Goal: Obtain resource: Download file/media

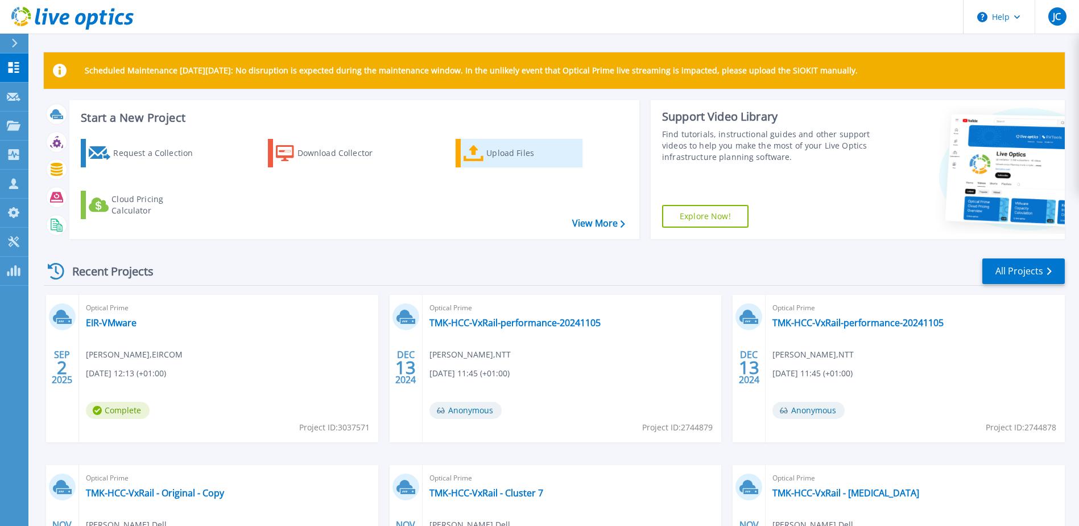
click at [492, 156] on div "Upload Files" at bounding box center [531, 153] width 91 height 23
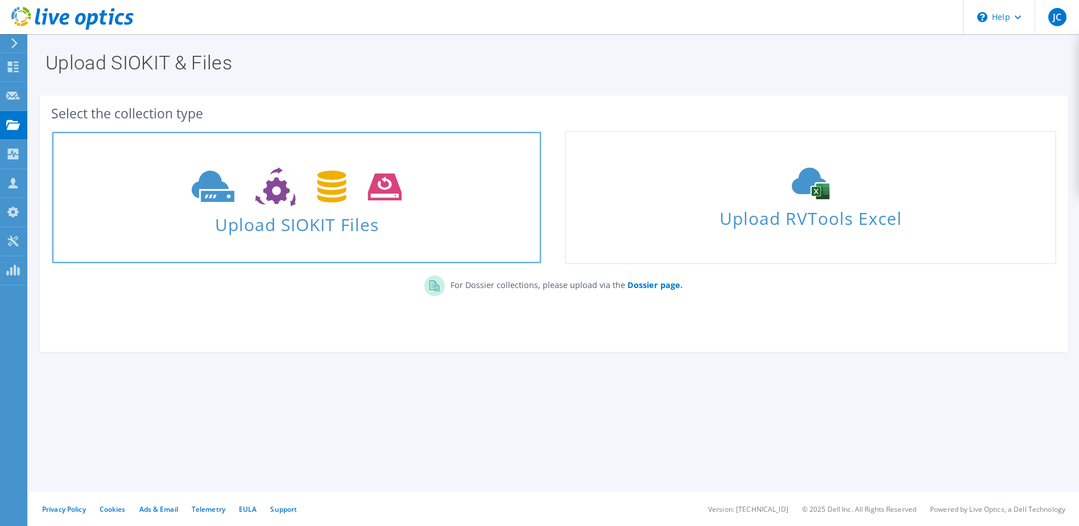
click at [268, 197] on use at bounding box center [297, 186] width 210 height 39
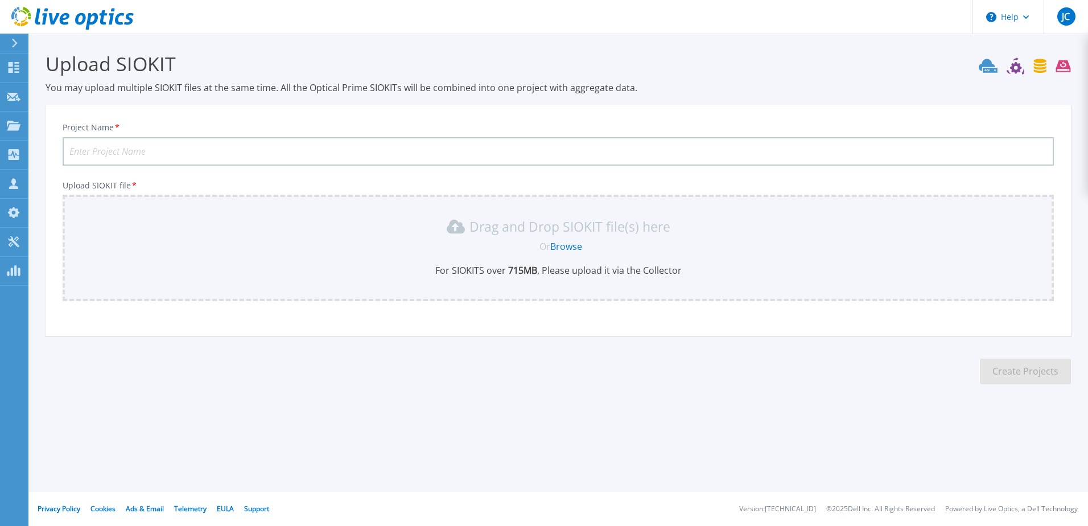
click at [584, 252] on div "Or Browse" at bounding box center [560, 246] width 973 height 13
click at [551, 245] on link "Browse" at bounding box center [566, 246] width 32 height 13
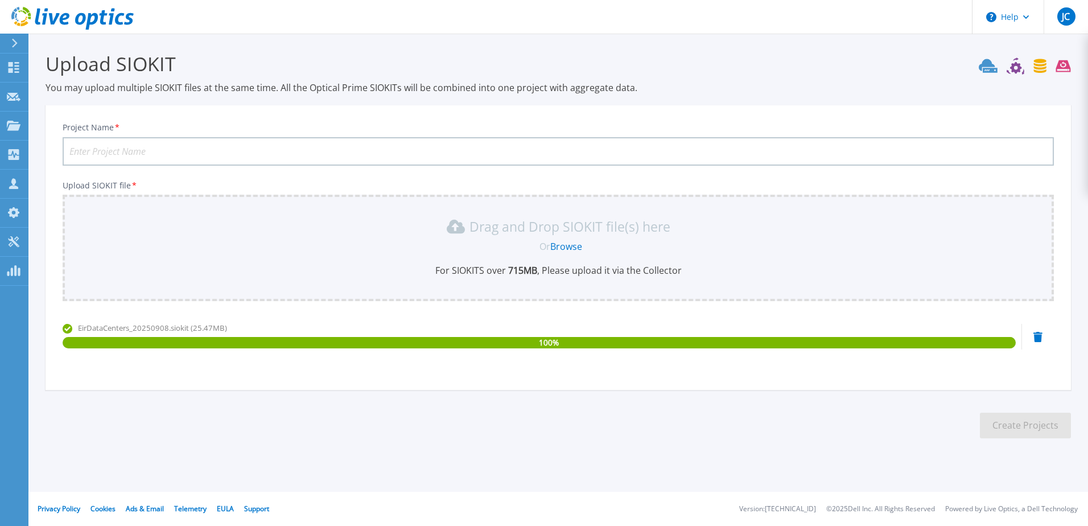
click at [319, 152] on input "Project Name *" at bounding box center [558, 151] width 991 height 28
click at [373, 154] on input "Project Name *" at bounding box center [558, 151] width 991 height 28
type input "EIR-7days"
click at [993, 414] on button "Create Projects" at bounding box center [1025, 425] width 91 height 26
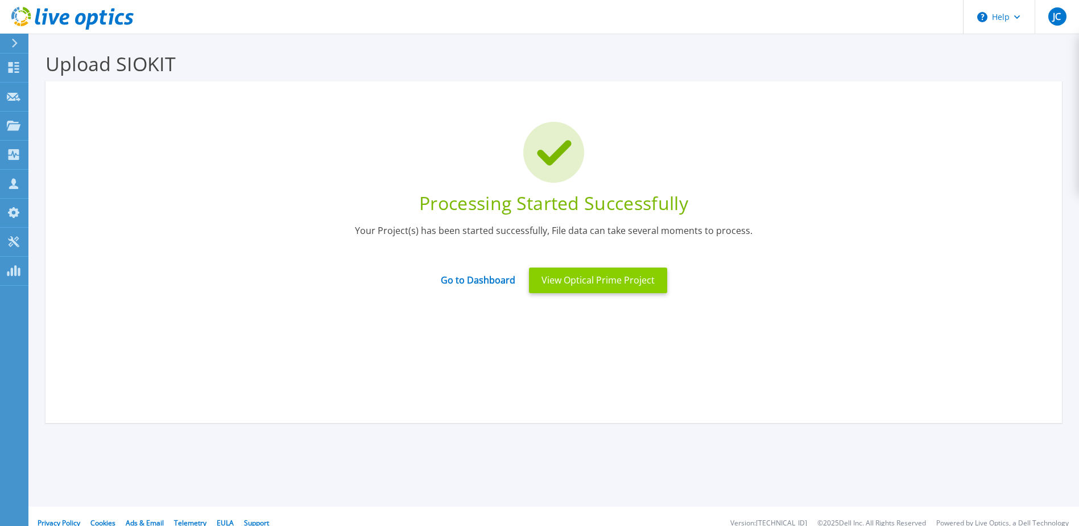
click at [610, 288] on button "View Optical Prime Project" at bounding box center [598, 280] width 138 height 26
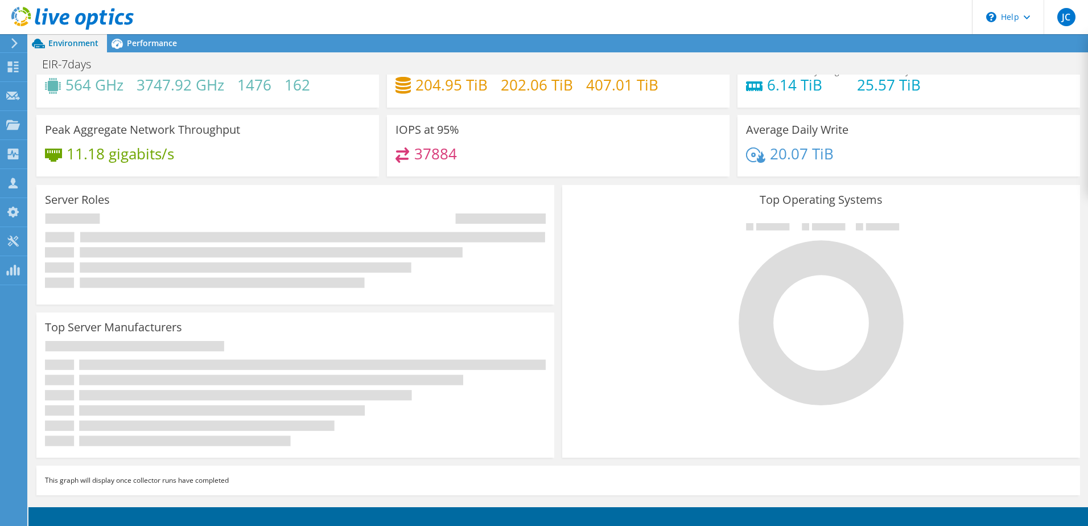
scroll to position [42, 0]
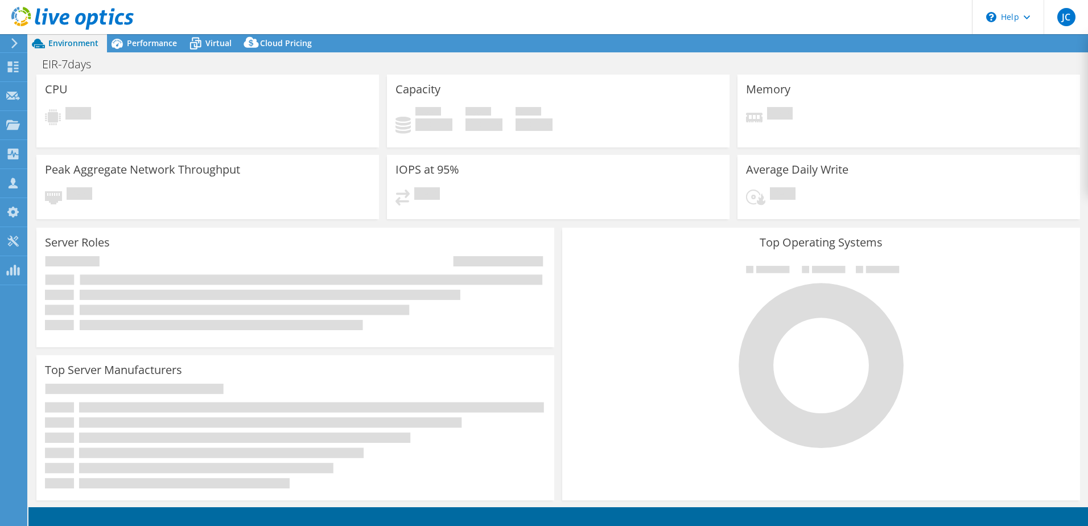
select select "USD"
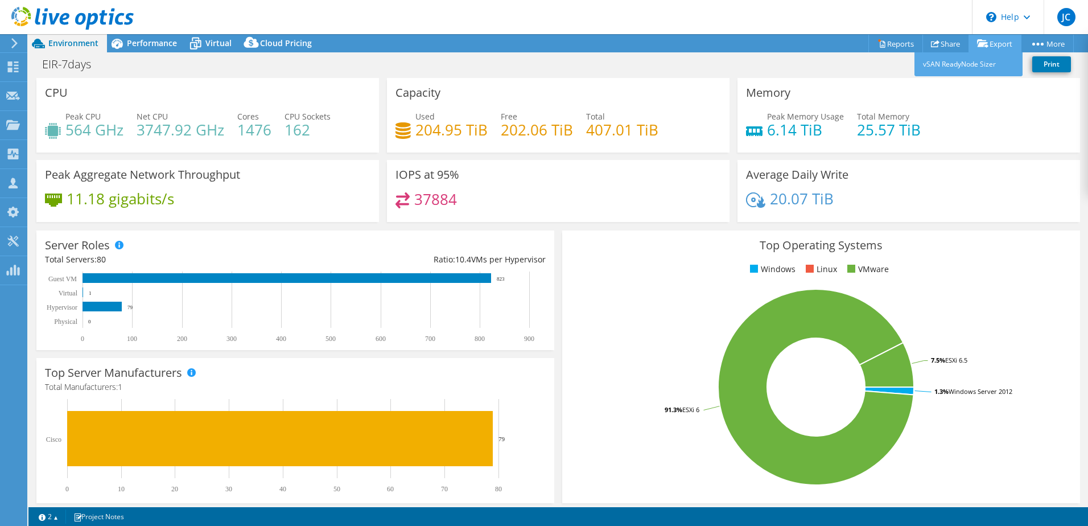
click at [1002, 50] on link "Export" at bounding box center [994, 44] width 53 height 18
click at [1005, 43] on link "Export" at bounding box center [994, 44] width 53 height 18
click at [164, 36] on div "Performance" at bounding box center [146, 43] width 79 height 18
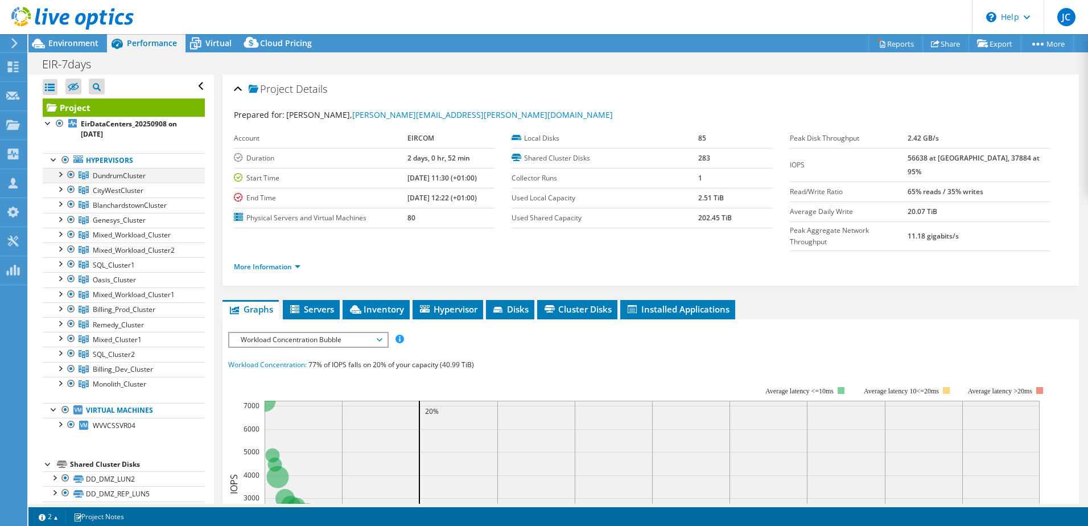
click at [61, 177] on div at bounding box center [59, 173] width 11 height 11
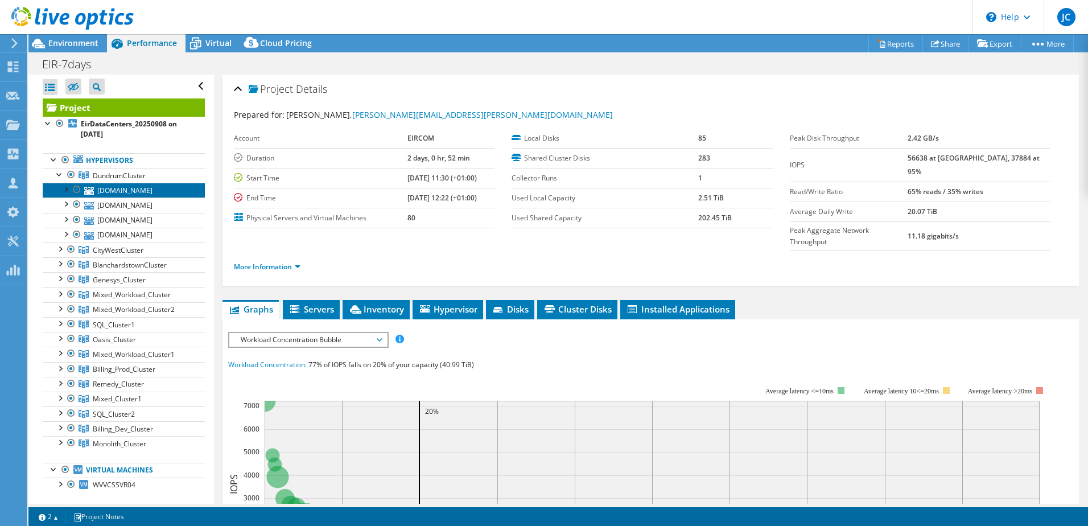
click at [162, 189] on link "esxiucsdmz03.eirdmz.ie" at bounding box center [124, 190] width 162 height 15
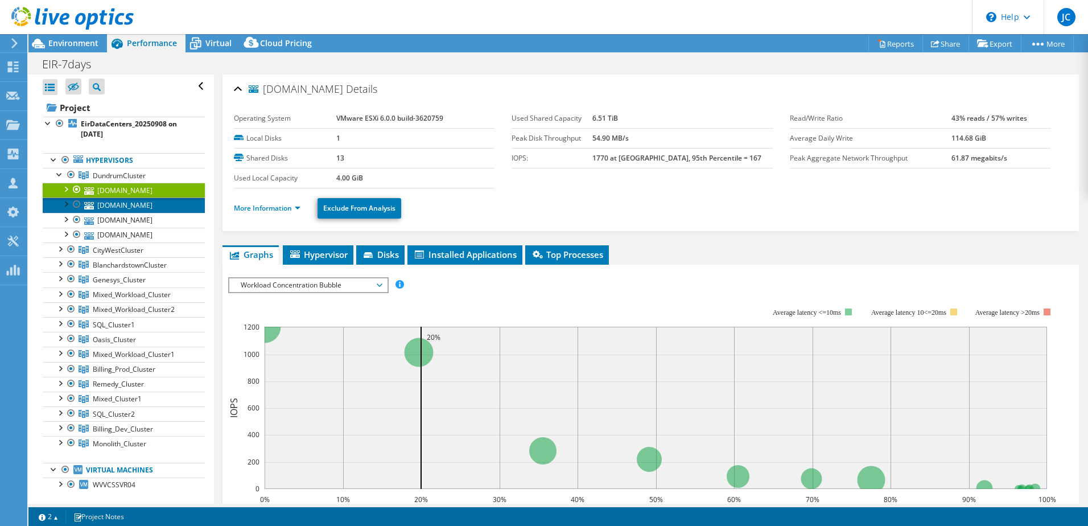
click at [156, 208] on link "esxiucsdmz05.eirdmz.ie" at bounding box center [124, 204] width 162 height 15
click at [60, 172] on div at bounding box center [59, 173] width 11 height 11
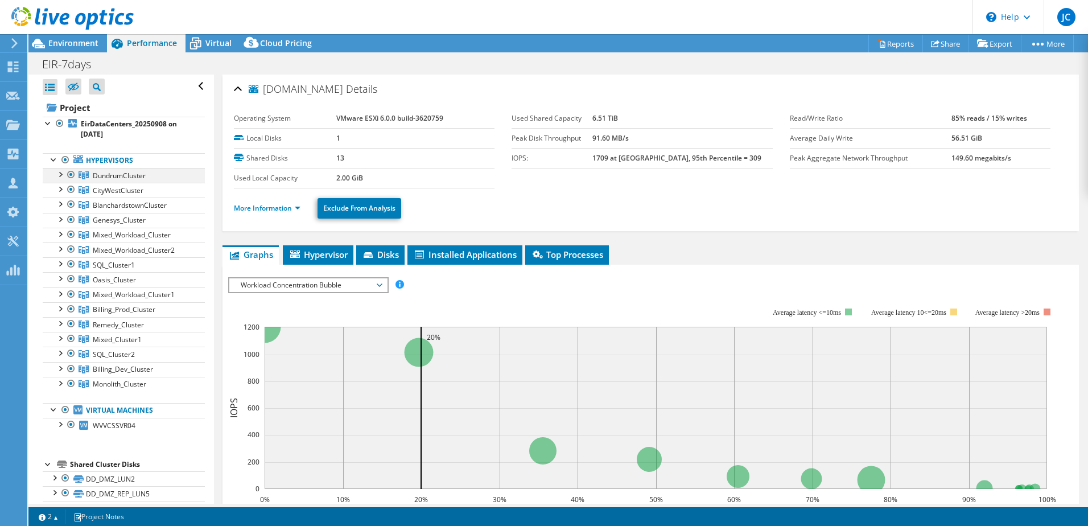
click at [60, 172] on div at bounding box center [59, 173] width 11 height 11
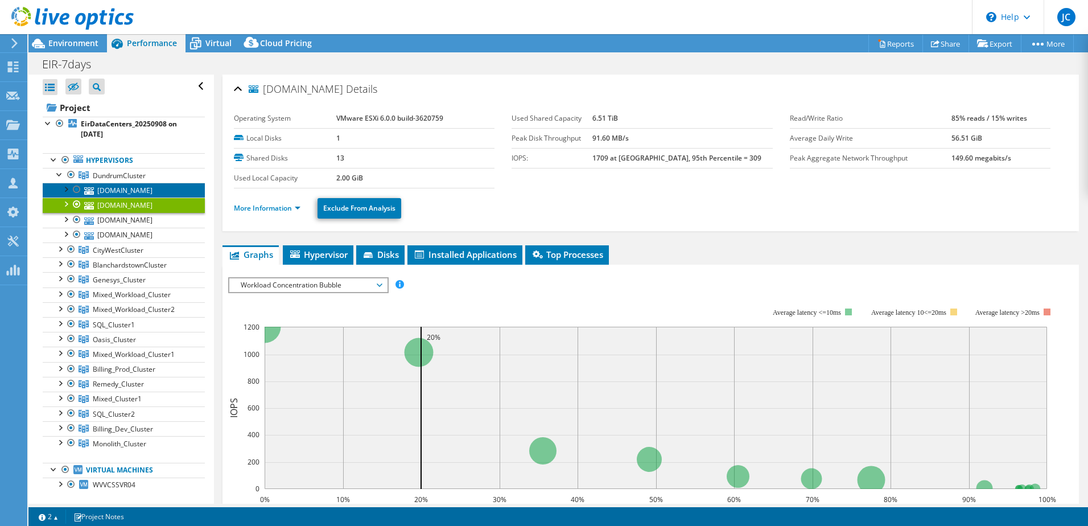
click at [114, 189] on link "esxiucsdmz03.eirdmz.ie" at bounding box center [124, 190] width 162 height 15
click at [118, 208] on link "esxiucsdmz05.eirdmz.ie" at bounding box center [124, 204] width 162 height 15
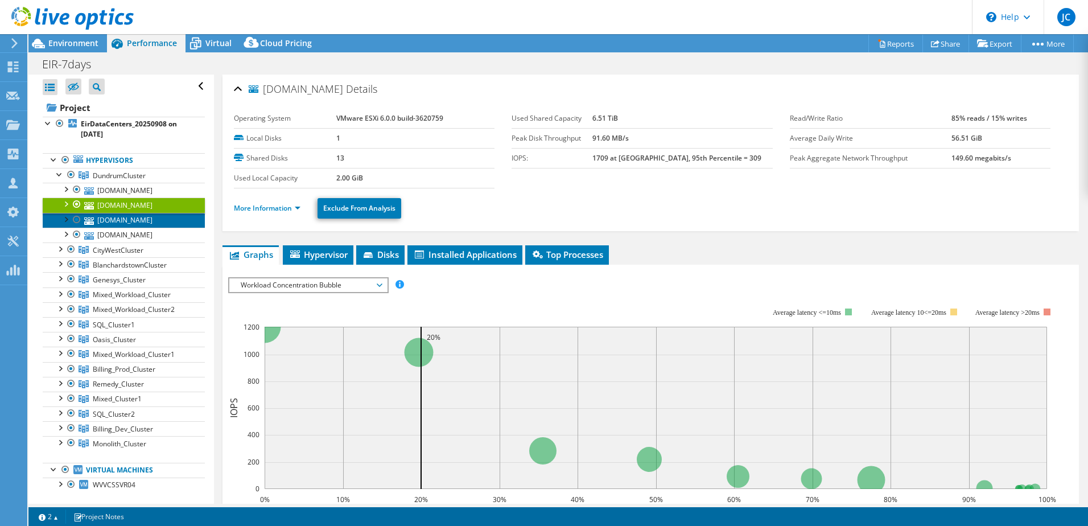
click at [123, 223] on link "esxiucsdmz07.eirdmz.ie" at bounding box center [124, 220] width 162 height 15
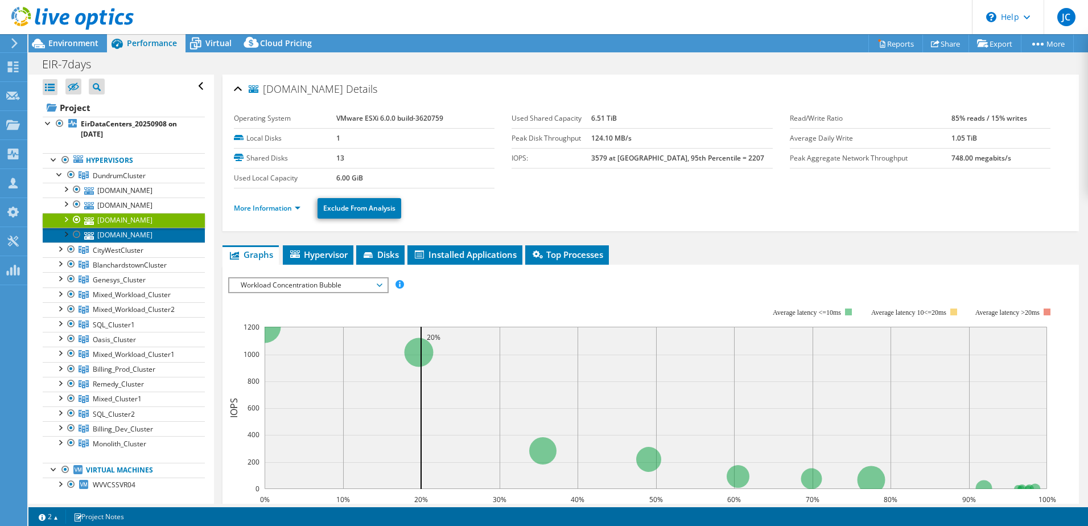
click at [130, 238] on link "esxiucsdmz01.eirdmz.ie" at bounding box center [124, 235] width 162 height 15
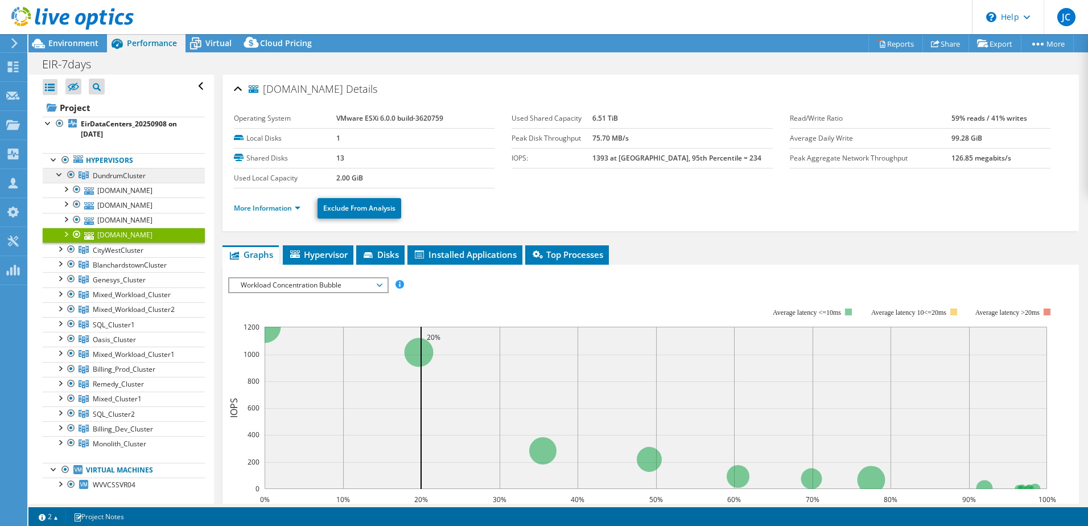
click at [129, 180] on link "DundrumCluster" at bounding box center [124, 175] width 162 height 15
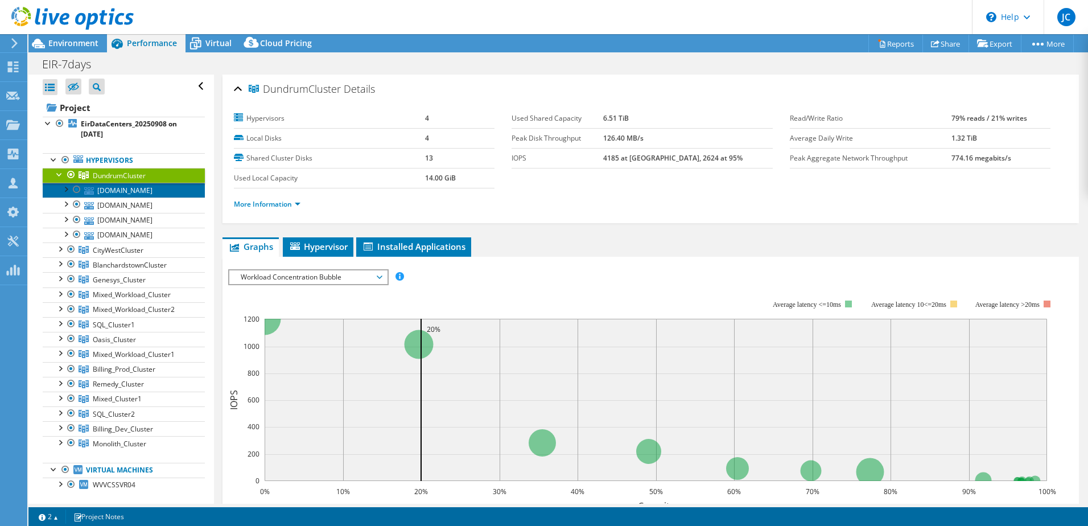
click at [136, 186] on link "esxiucsdmz03.eirdmz.ie" at bounding box center [124, 190] width 162 height 15
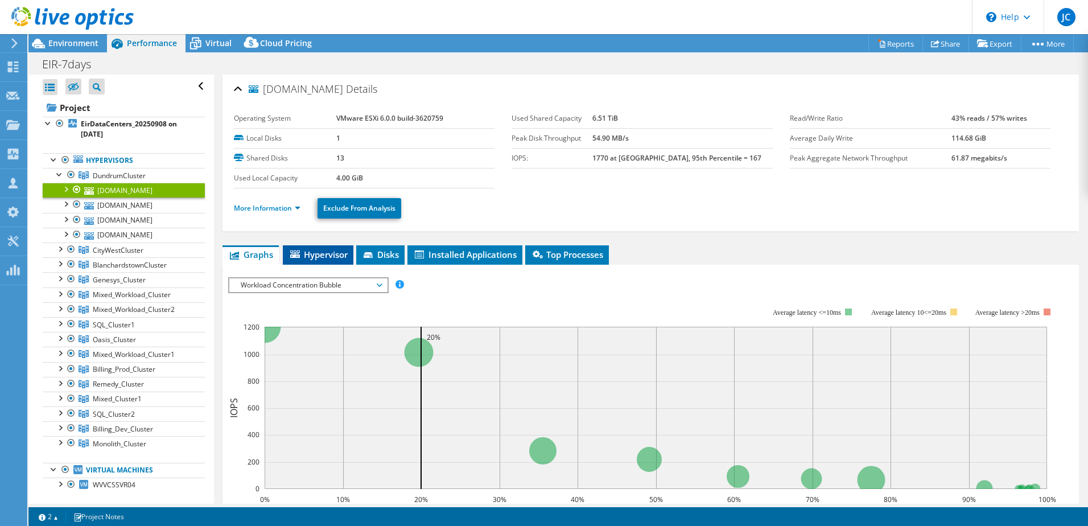
click at [318, 252] on span "Hypervisor" at bounding box center [317, 254] width 59 height 11
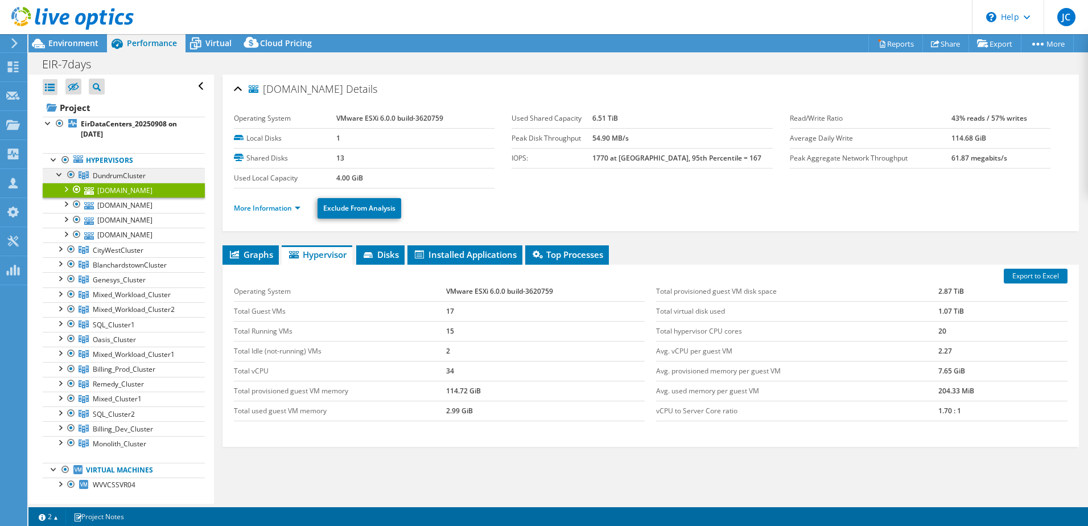
click at [146, 175] on span "DundrumCluster" at bounding box center [119, 176] width 53 height 10
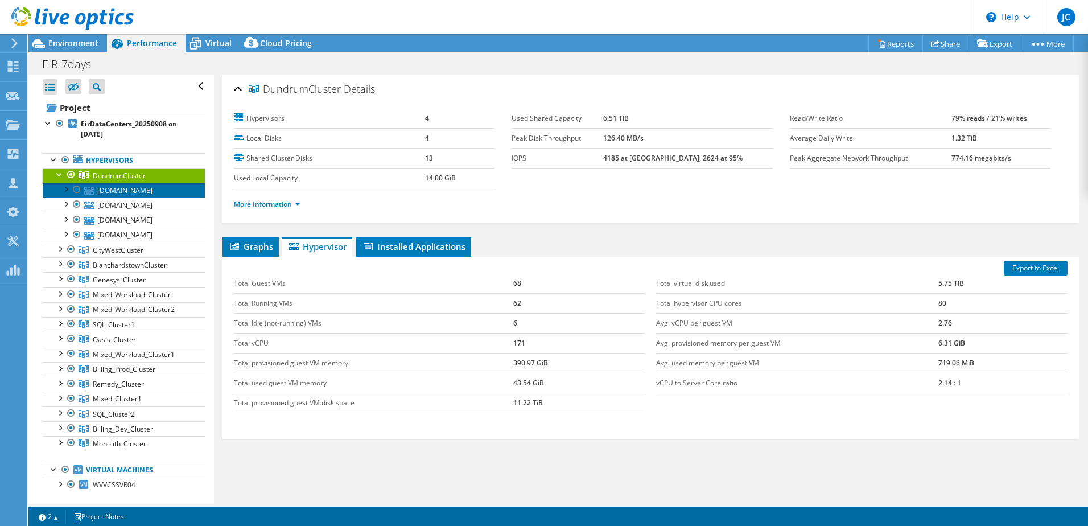
click at [160, 196] on link "esxiucsdmz03.eirdmz.ie" at bounding box center [124, 190] width 162 height 15
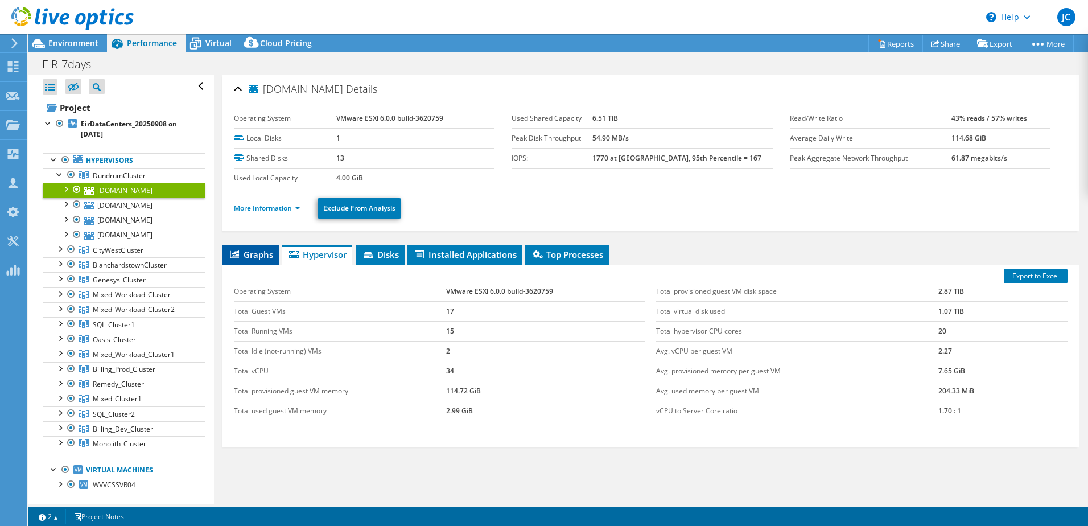
click at [261, 255] on span "Graphs" at bounding box center [250, 254] width 45 height 11
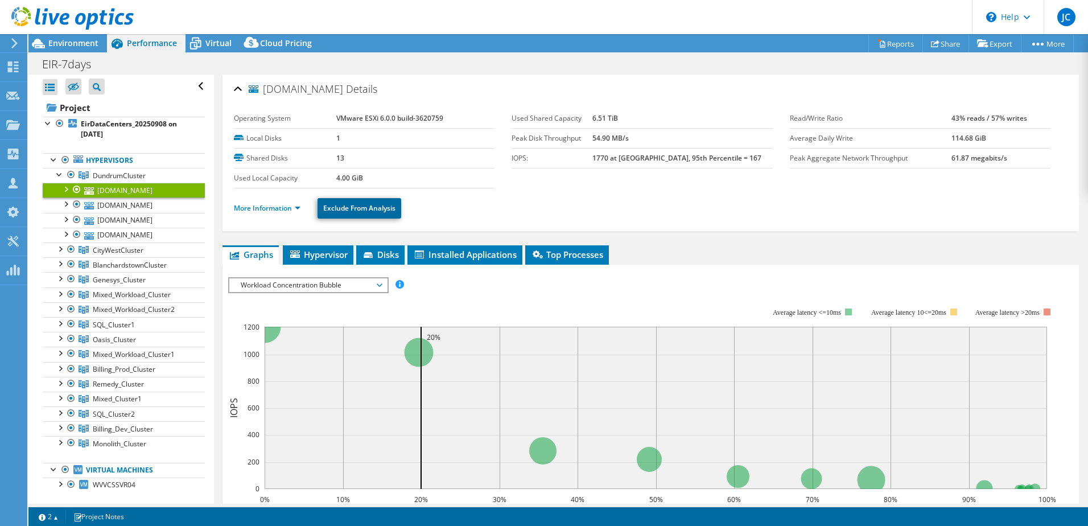
click at [374, 216] on link "Exclude From Analysis" at bounding box center [359, 208] width 84 height 20
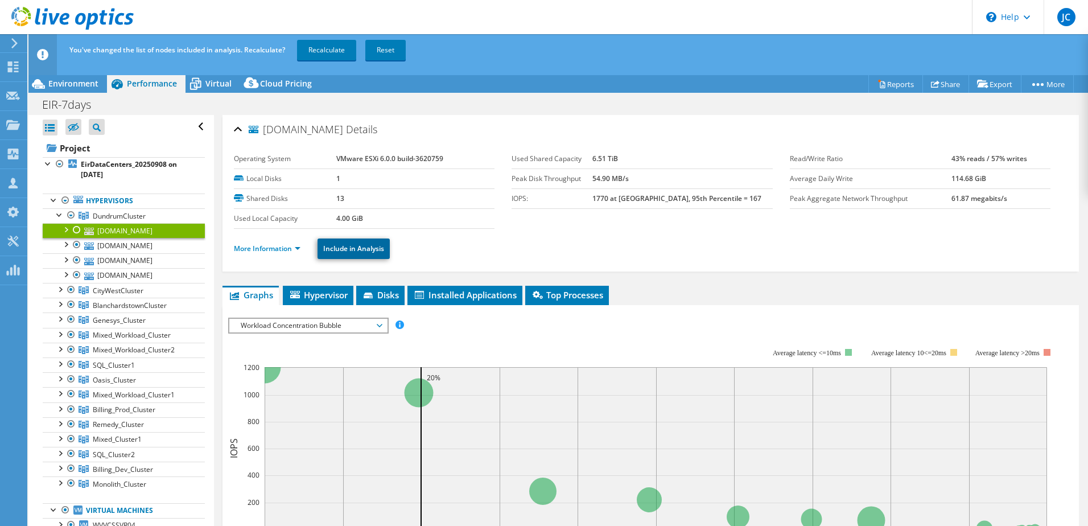
click at [373, 249] on link "Include in Analysis" at bounding box center [353, 248] width 72 height 20
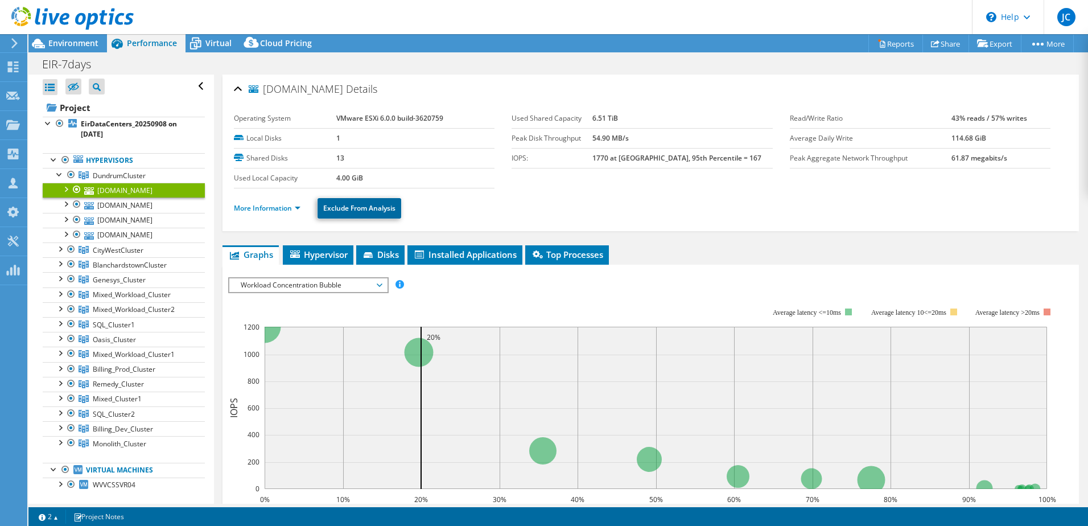
scroll to position [249, 0]
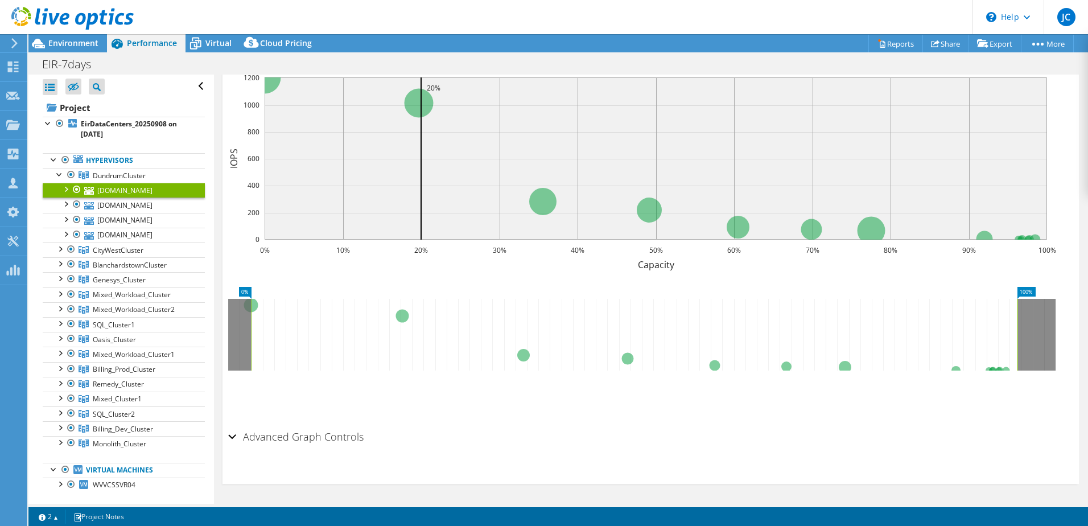
click at [295, 438] on h2 "Advanced Graph Controls" at bounding box center [295, 436] width 135 height 23
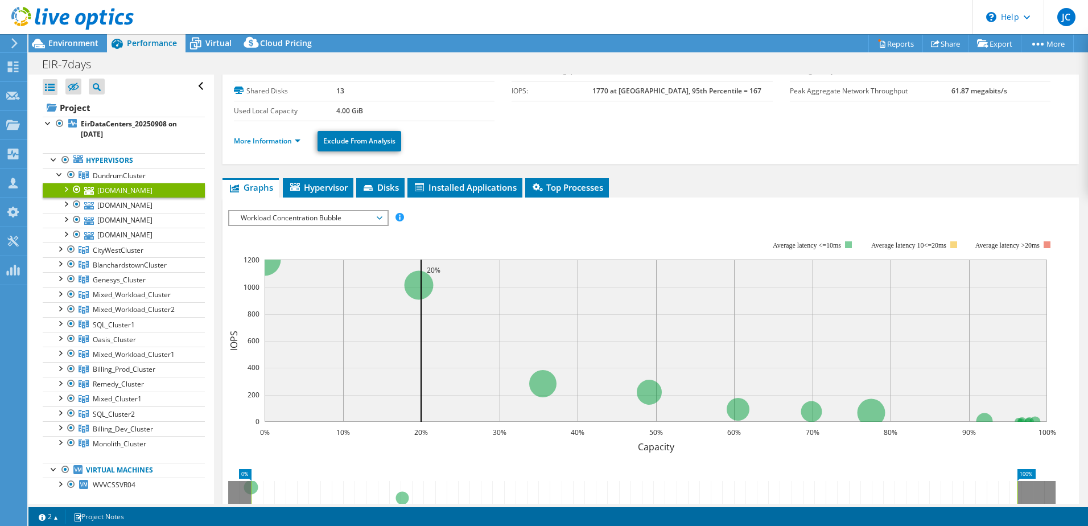
scroll to position [10, 0]
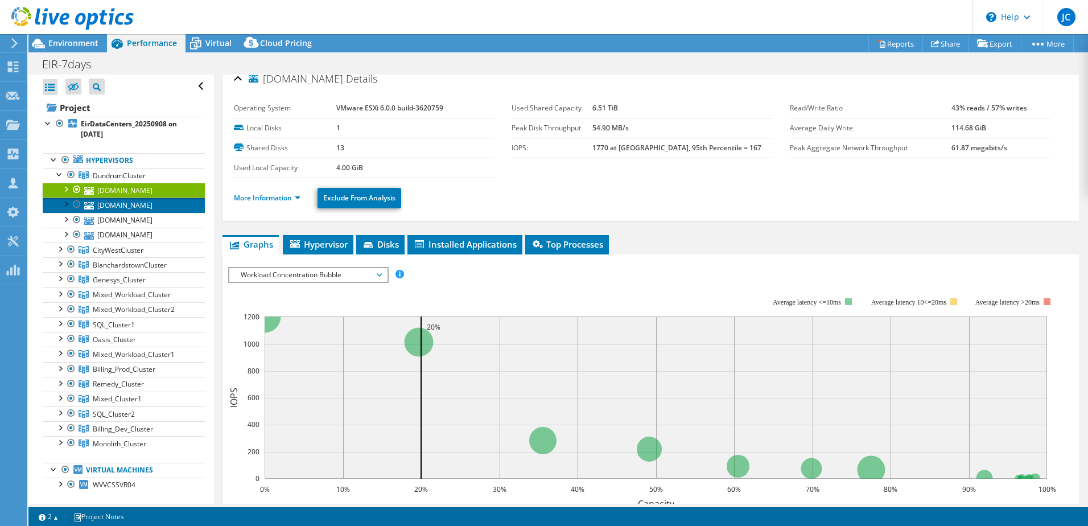
click at [152, 208] on link "esxiucsdmz05.eirdmz.ie" at bounding box center [124, 204] width 162 height 15
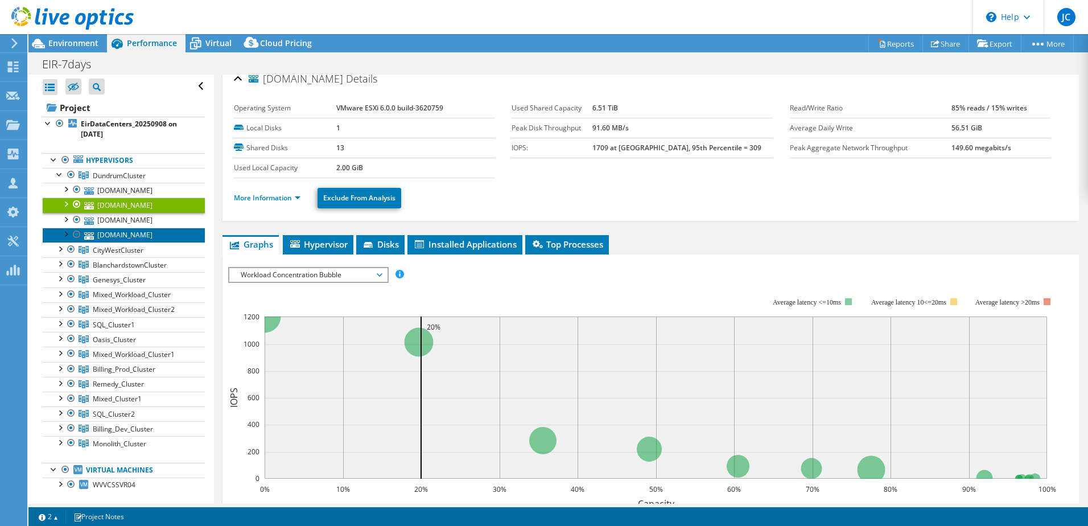
click at [151, 229] on link "esxiucsdmz01.eirdmz.ie" at bounding box center [124, 235] width 162 height 15
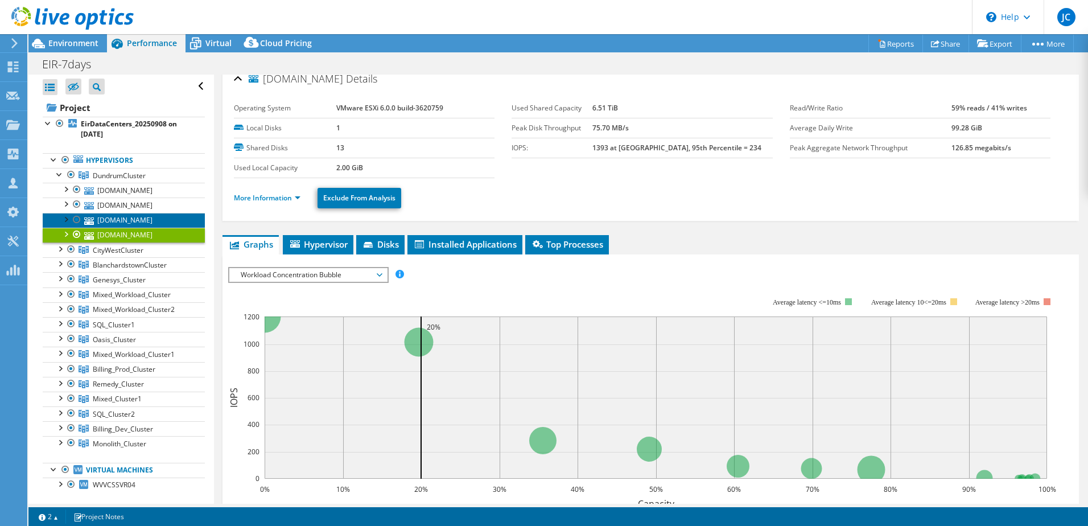
click at [152, 219] on link "esxiucsdmz07.eirdmz.ie" at bounding box center [124, 220] width 162 height 15
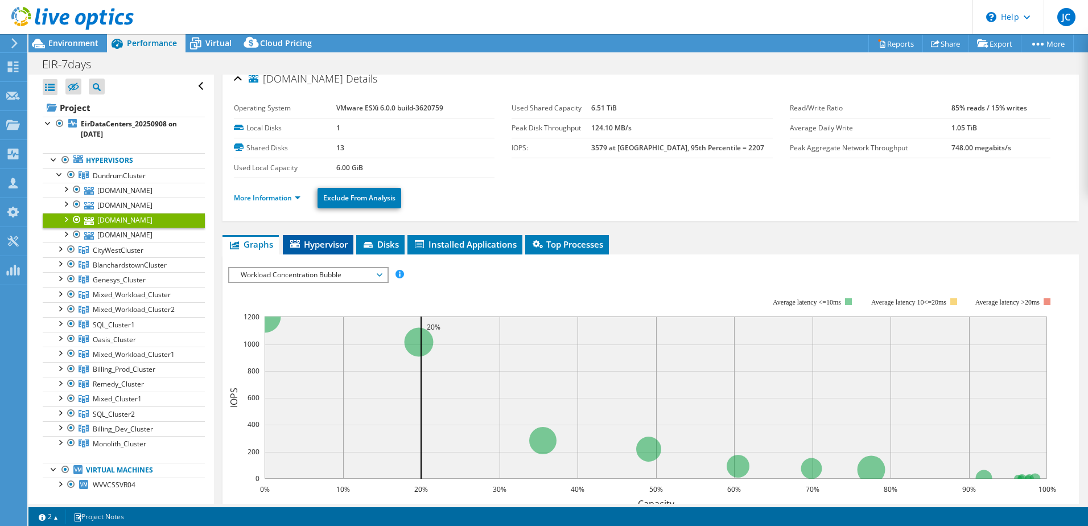
click at [329, 251] on li "Hypervisor" at bounding box center [318, 244] width 71 height 19
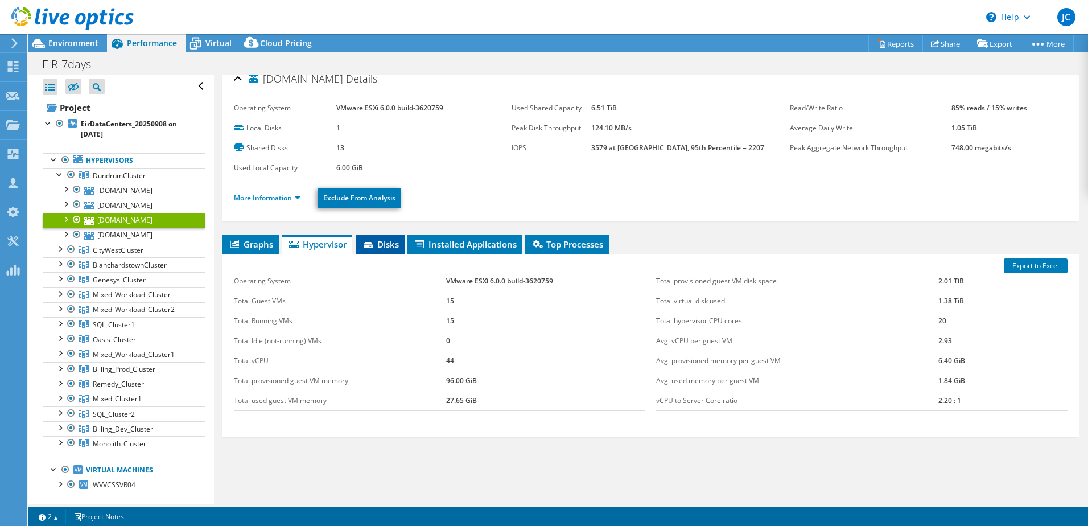
click at [375, 244] on icon at bounding box center [369, 245] width 11 height 7
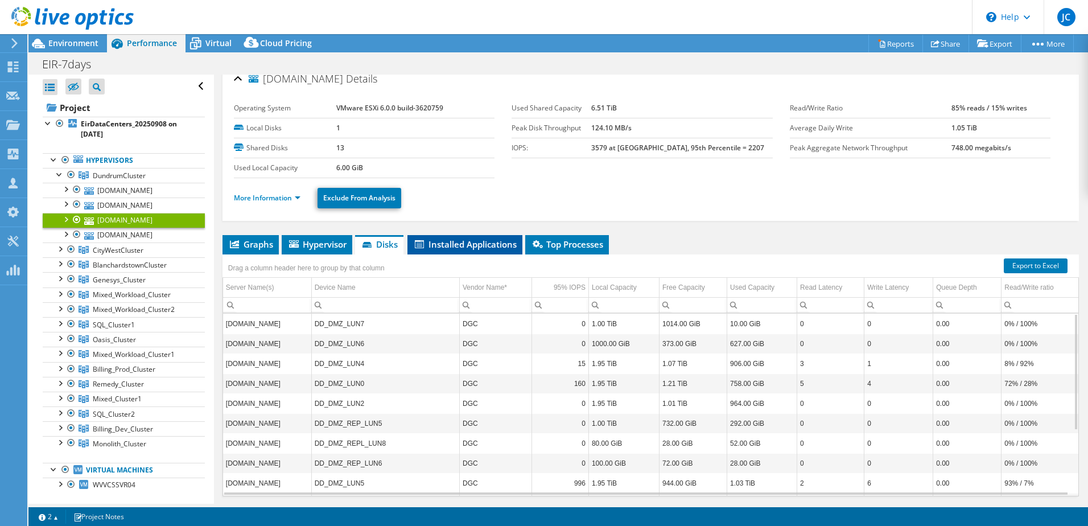
click at [475, 241] on span "Installed Applications" at bounding box center [465, 243] width 104 height 11
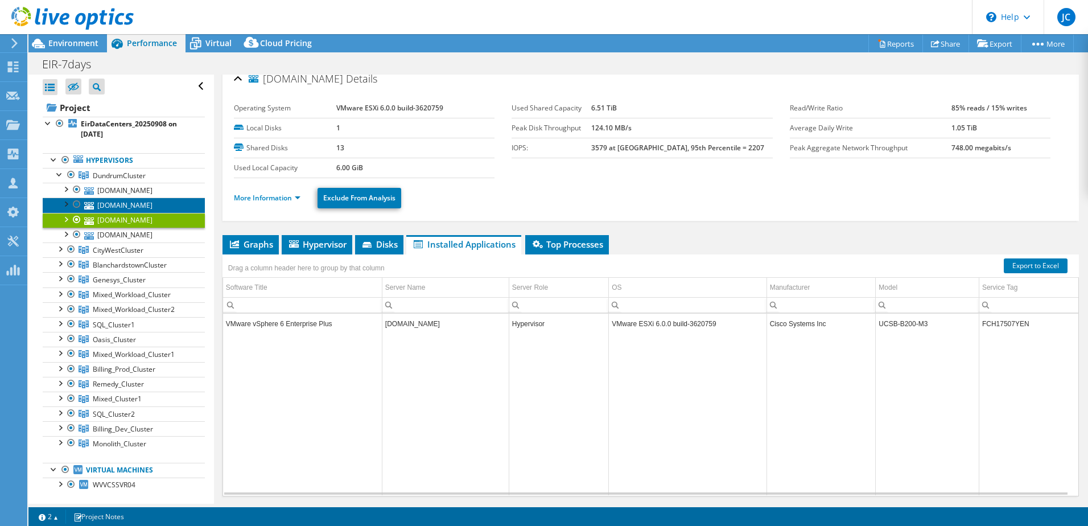
click at [126, 207] on link "esxiucsdmz05.eirdmz.ie" at bounding box center [124, 204] width 162 height 15
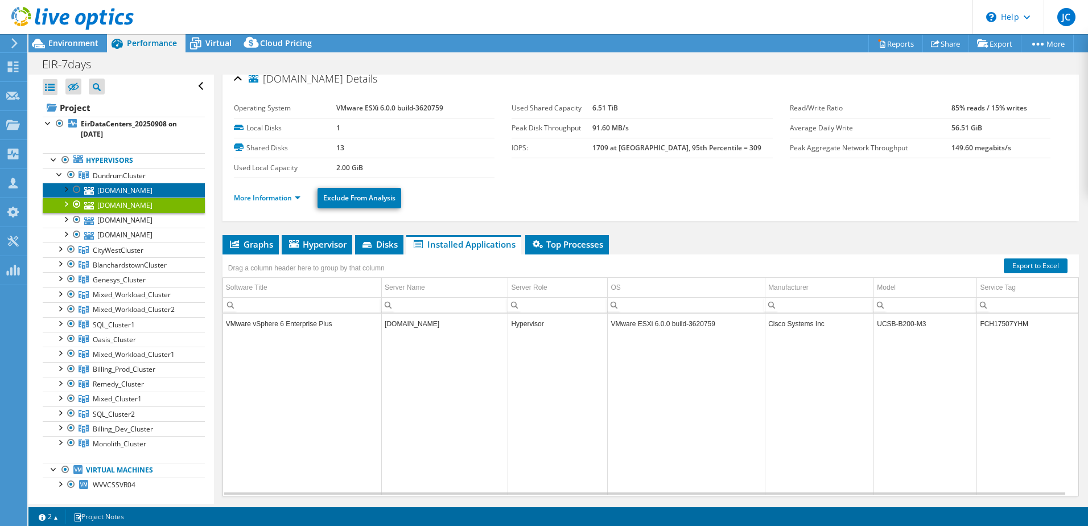
click at [145, 193] on link "esxiucsdmz03.eirdmz.ie" at bounding box center [124, 190] width 162 height 15
click at [134, 211] on link "esxiucsdmz05.eirdmz.ie" at bounding box center [124, 204] width 162 height 15
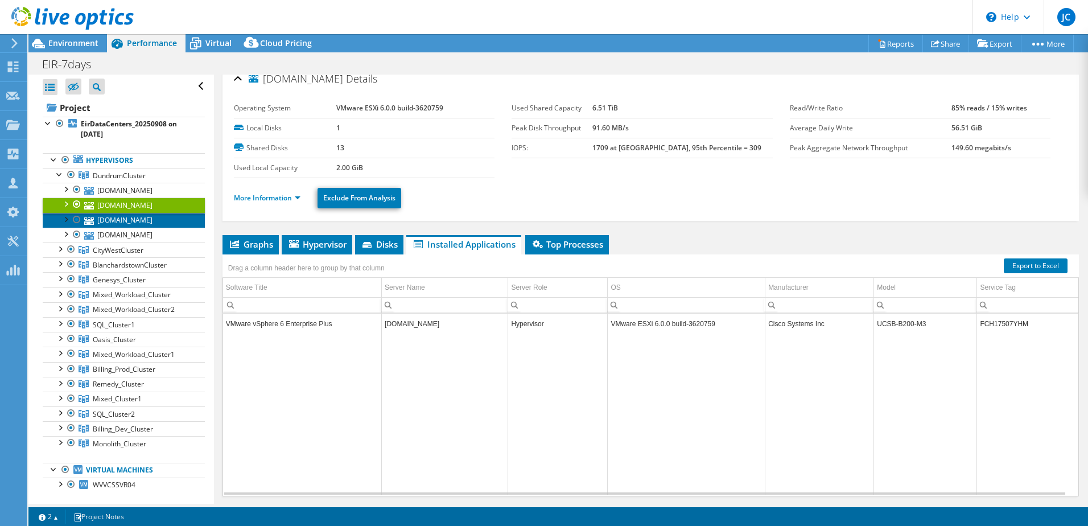
click at [138, 224] on link "esxiucsdmz07.eirdmz.ie" at bounding box center [124, 220] width 162 height 15
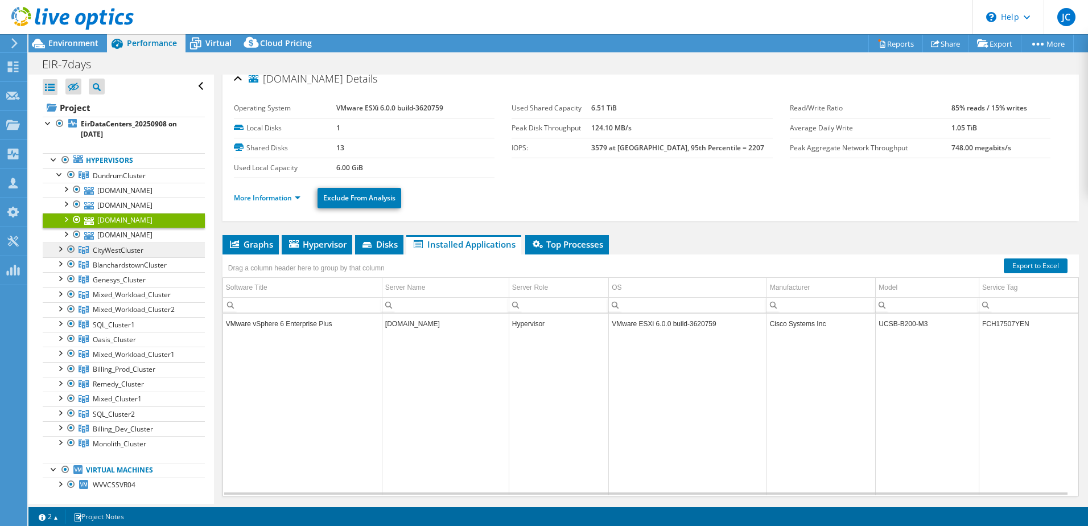
click at [142, 242] on link "CityWestCluster" at bounding box center [124, 249] width 162 height 15
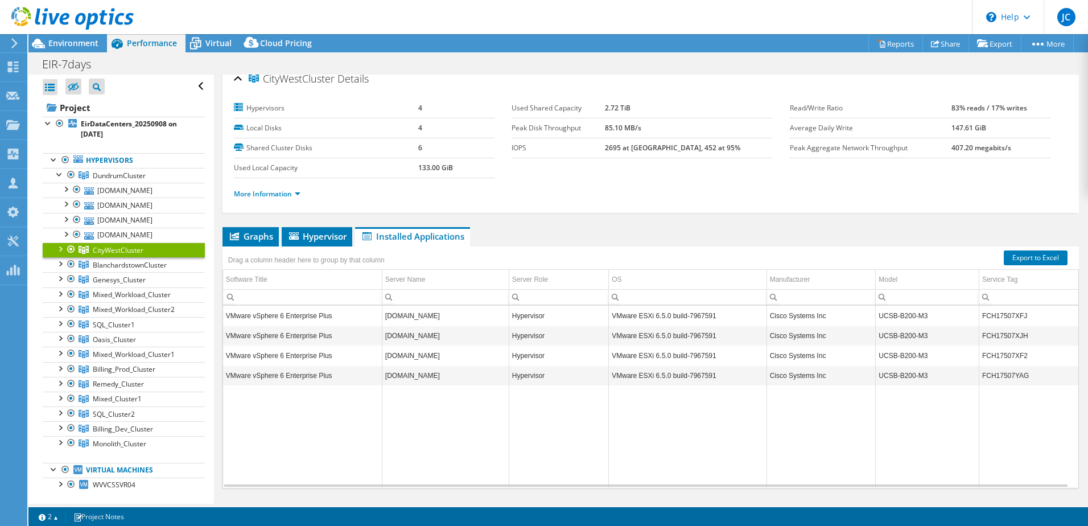
click at [59, 171] on div at bounding box center [59, 173] width 11 height 11
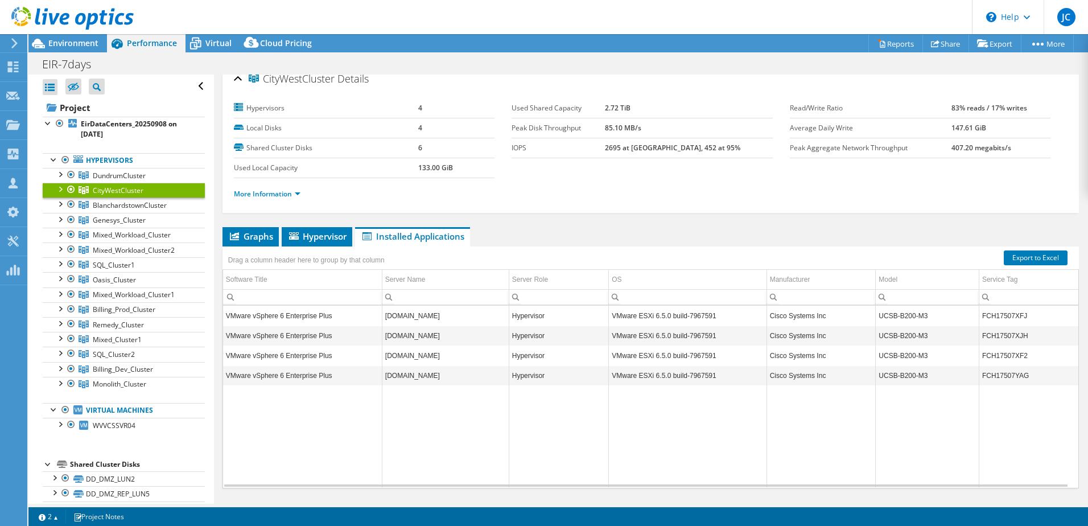
click at [393, 447] on td "Data grid" at bounding box center [445, 436] width 127 height 102
click at [133, 127] on b "EirDataCenters_20250908 on 9/15/2025" at bounding box center [129, 129] width 96 height 20
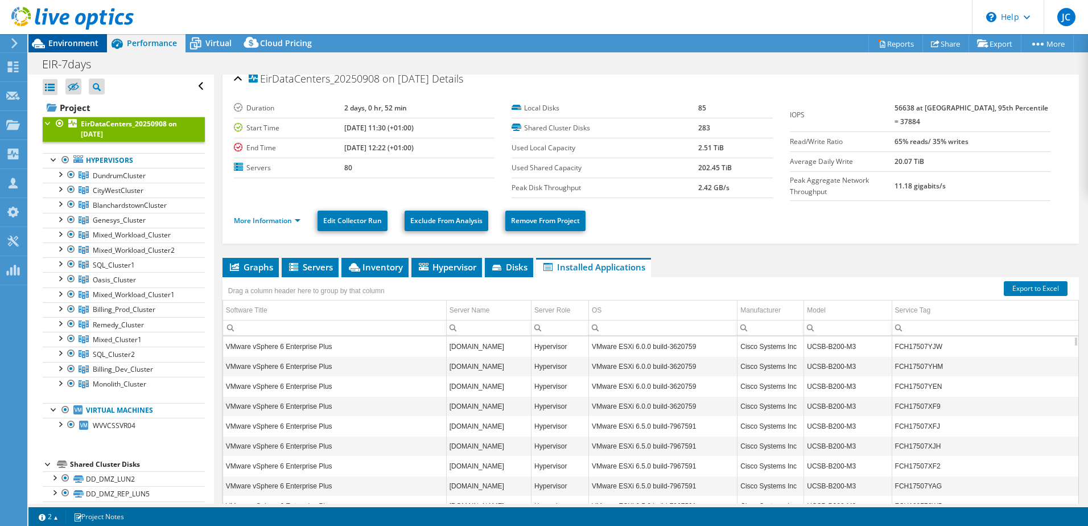
click at [92, 46] on span "Environment" at bounding box center [73, 43] width 50 height 11
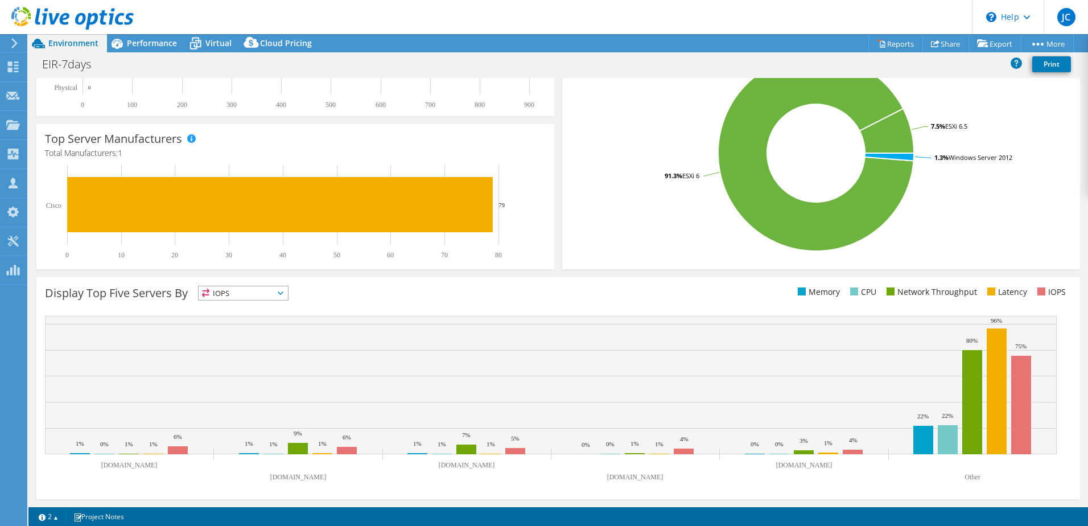
scroll to position [0, 0]
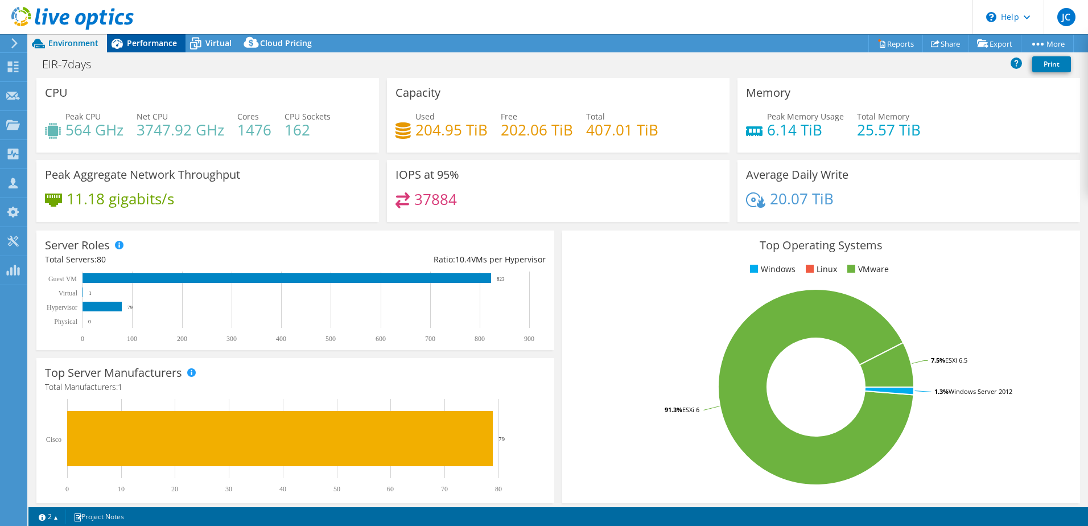
click at [154, 47] on span "Performance" at bounding box center [152, 43] width 50 height 11
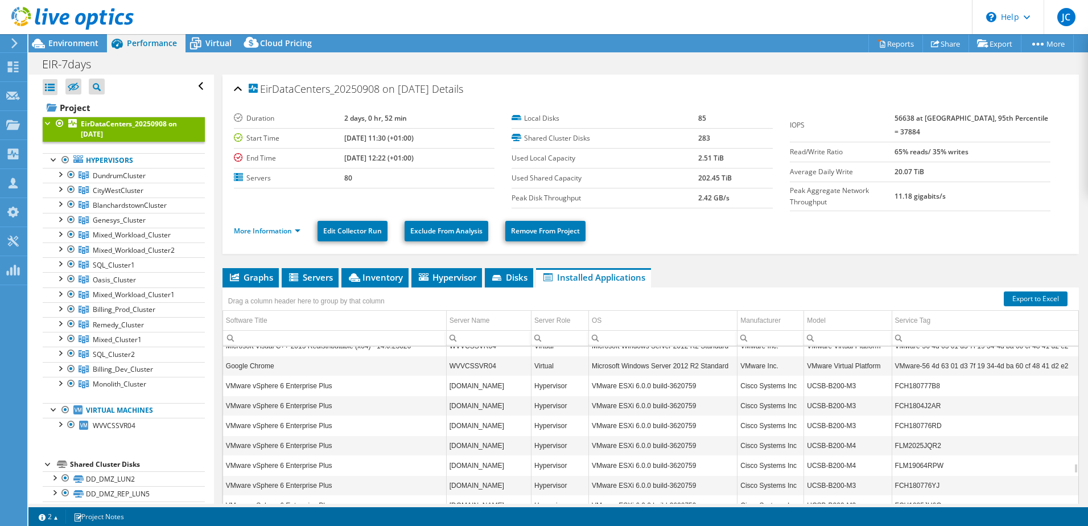
scroll to position [2013, 0]
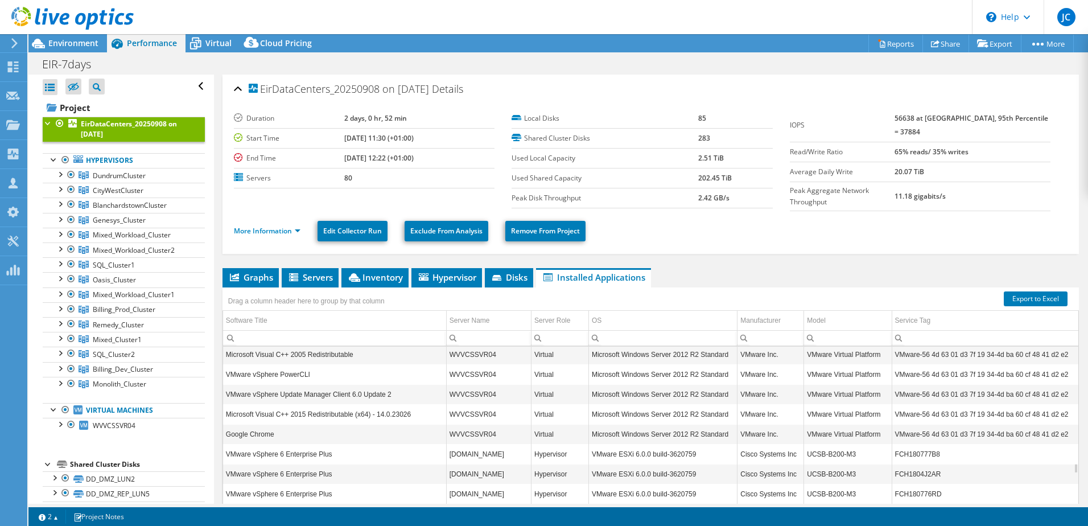
click at [869, 432] on td "VMware Virtual Platform" at bounding box center [848, 434] width 88 height 20
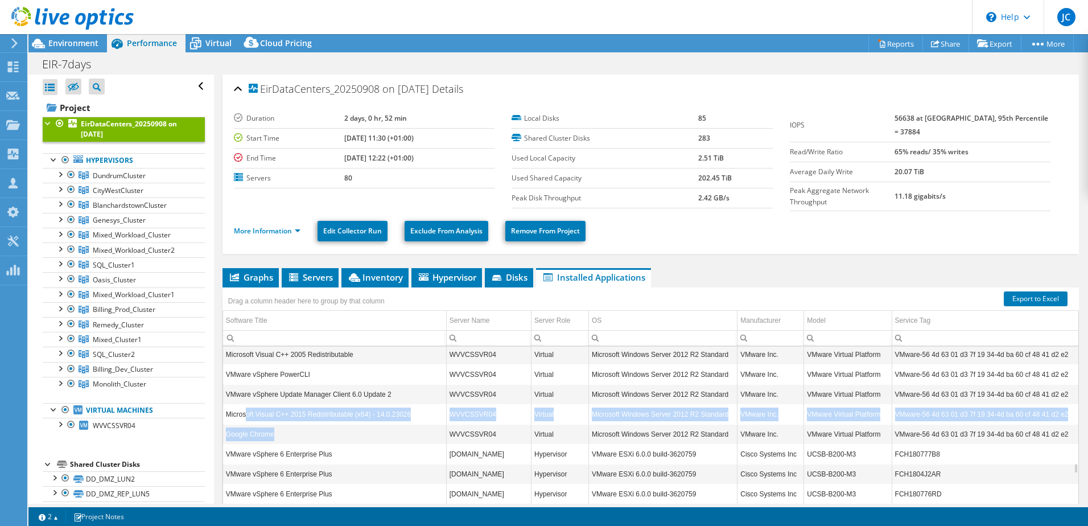
drag, startPoint x: 322, startPoint y: 431, endPoint x: 249, endPoint y: 418, distance: 74.7
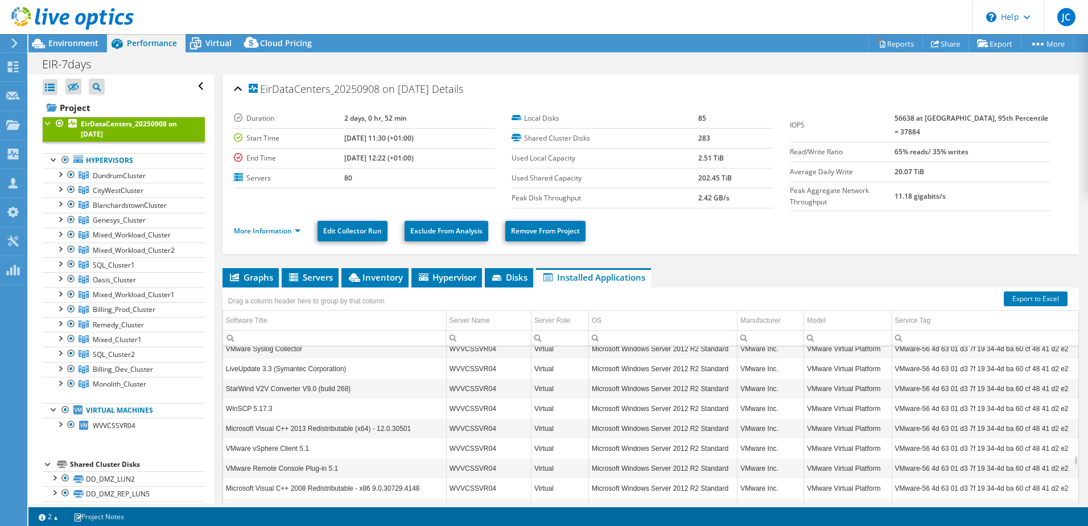
scroll to position [66, 0]
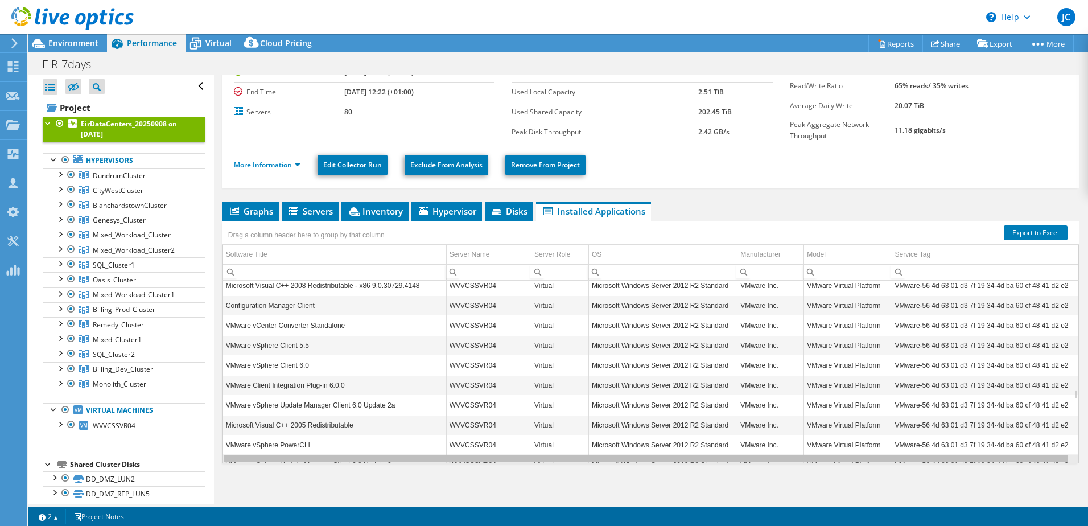
drag, startPoint x: 517, startPoint y: 455, endPoint x: 364, endPoint y: 455, distance: 153.0
click at [364, 455] on body "JC Channel Partner John Cunningham john.cunningham@global.ntt NTT My Profile Lo…" at bounding box center [544, 263] width 1088 height 526
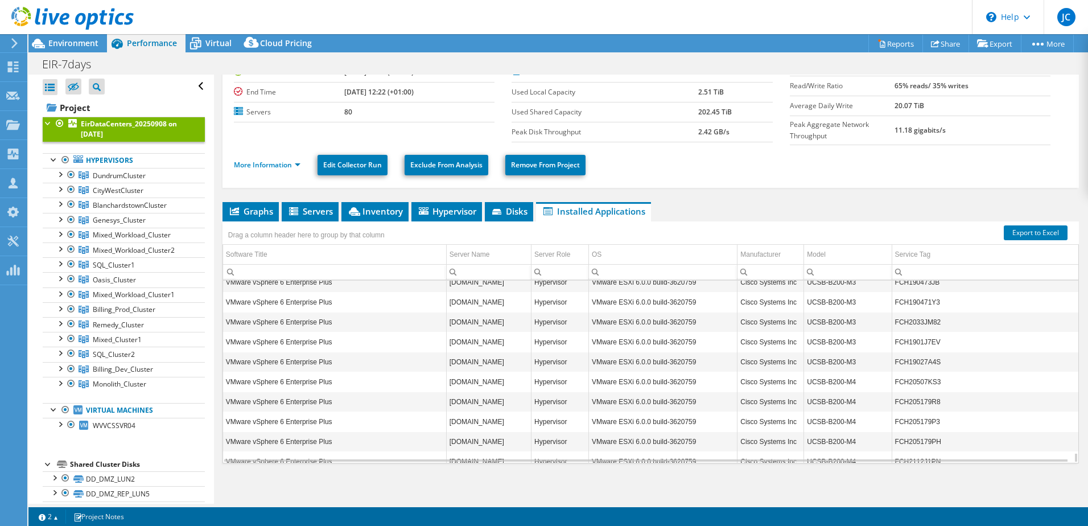
scroll to position [2969, 0]
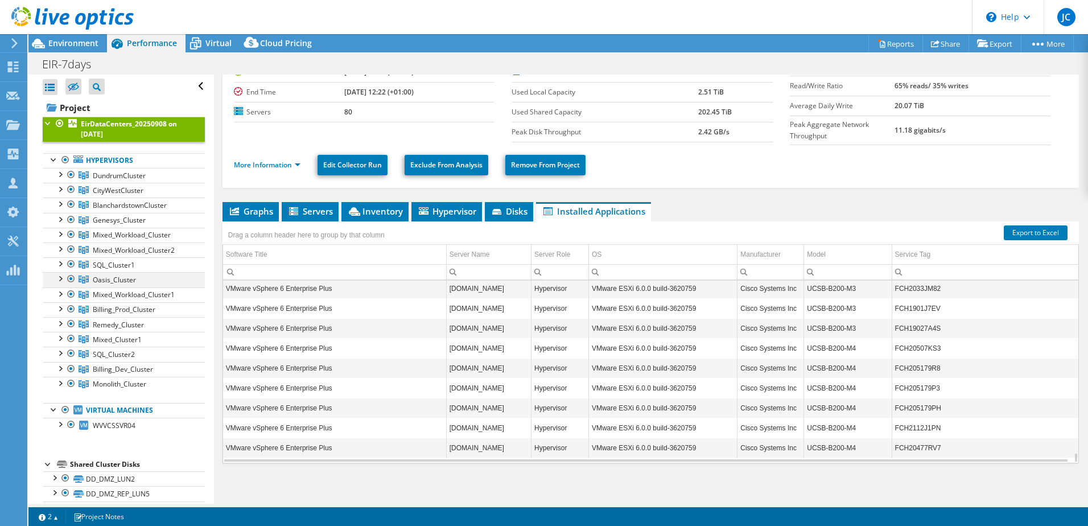
click at [59, 279] on div at bounding box center [59, 277] width 11 height 11
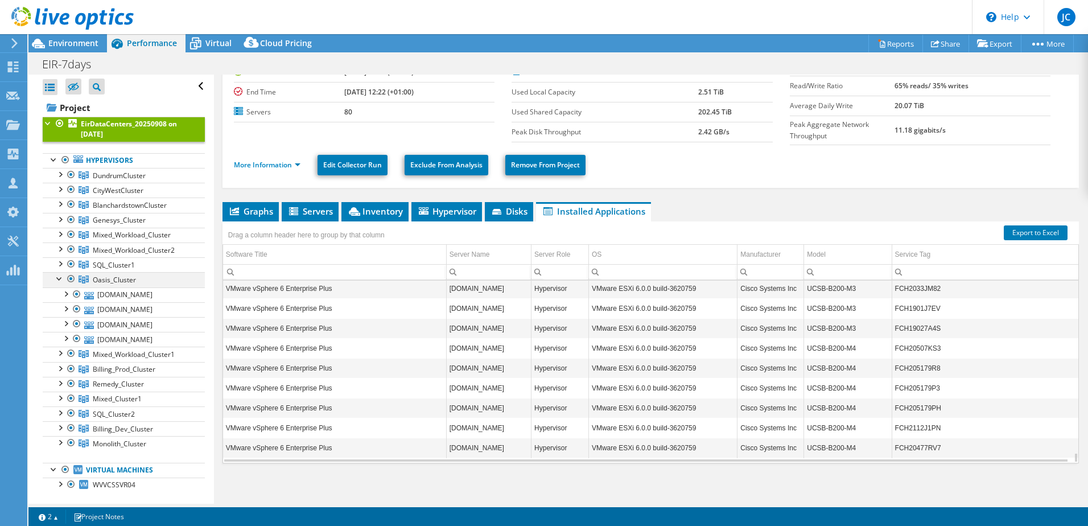
click at [59, 279] on div at bounding box center [59, 277] width 11 height 11
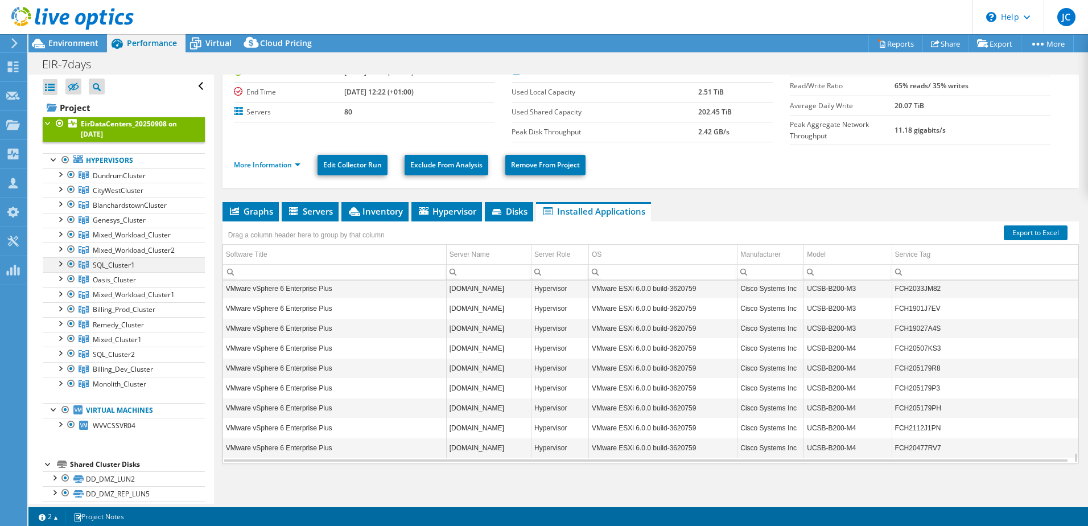
click at [57, 262] on div at bounding box center [59, 262] width 11 height 11
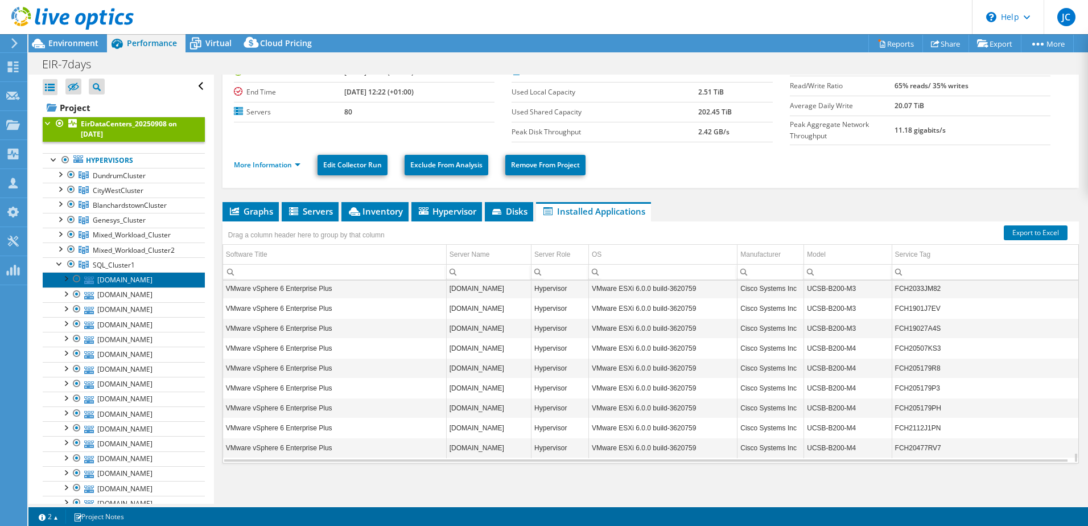
click at [59, 277] on link "esxiucs14.eircom.ie" at bounding box center [124, 279] width 162 height 15
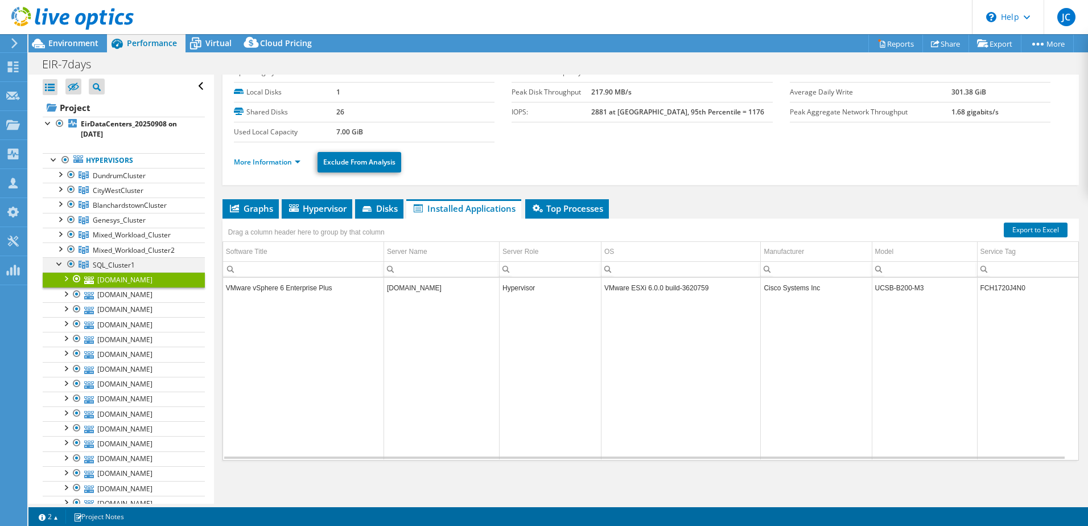
scroll to position [0, 0]
click at [59, 266] on div at bounding box center [59, 262] width 11 height 11
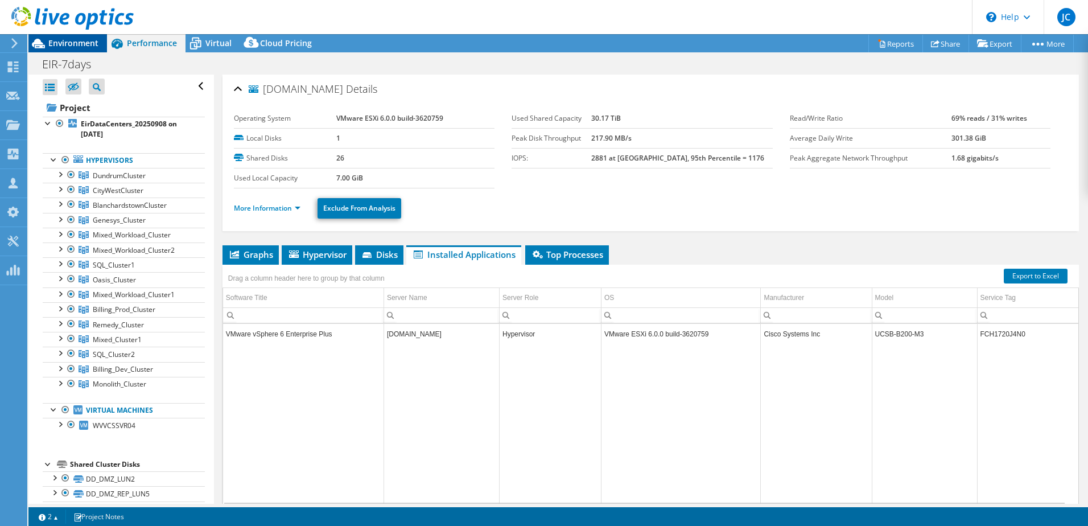
click at [99, 51] on div "Environment" at bounding box center [67, 43] width 79 height 18
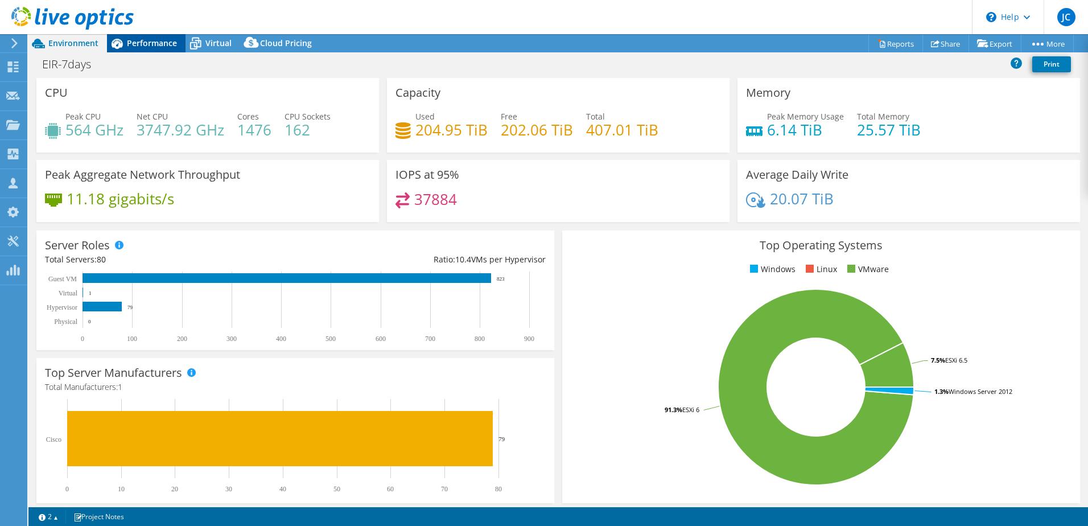
click at [156, 47] on span "Performance" at bounding box center [152, 43] width 50 height 11
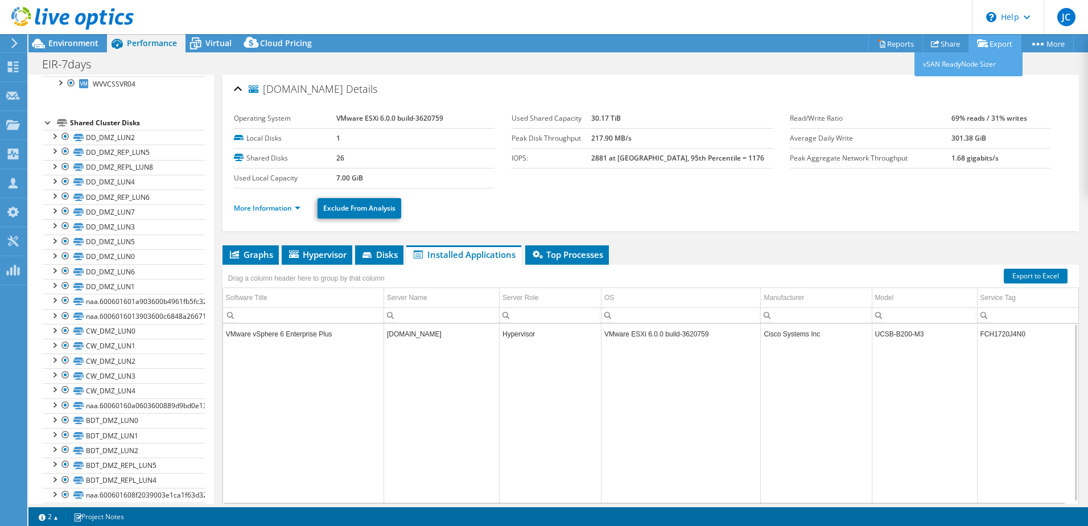
click at [984, 48] on link "Export" at bounding box center [994, 44] width 53 height 18
click at [908, 47] on link "Reports" at bounding box center [895, 44] width 55 height 18
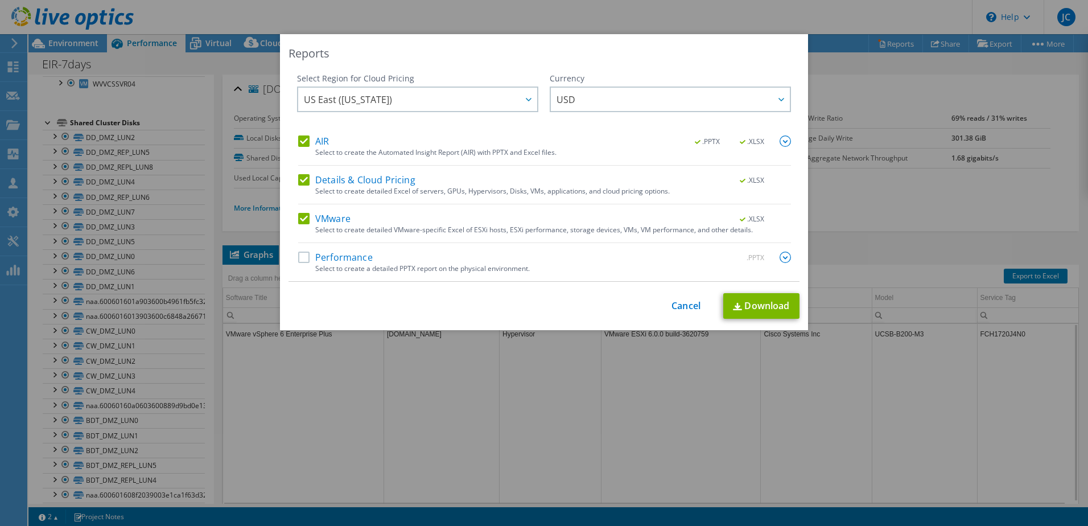
click at [313, 176] on label "Details & Cloud Pricing" at bounding box center [356, 179] width 117 height 11
click at [0, 0] on input "Details & Cloud Pricing" at bounding box center [0, 0] width 0 height 0
click at [306, 148] on div "AIR .PPTX .XLSX Select to create the Automated Insight Report (AIR) with PPTX a…" at bounding box center [544, 150] width 493 height 30
click at [307, 216] on label "VMware" at bounding box center [324, 218] width 52 height 11
click at [0, 0] on input "VMware" at bounding box center [0, 0] width 0 height 0
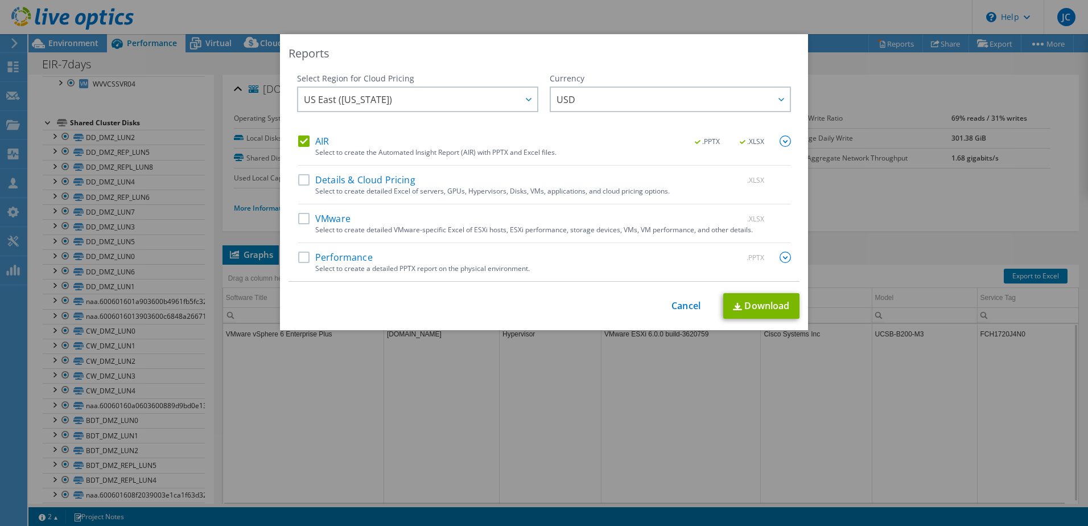
click at [304, 215] on label "VMware" at bounding box center [324, 218] width 52 height 11
click at [0, 0] on input "VMware" at bounding box center [0, 0] width 0 height 0
click at [749, 312] on link "Download" at bounding box center [761, 306] width 76 height 26
